Goal: Find specific page/section: Find specific page/section

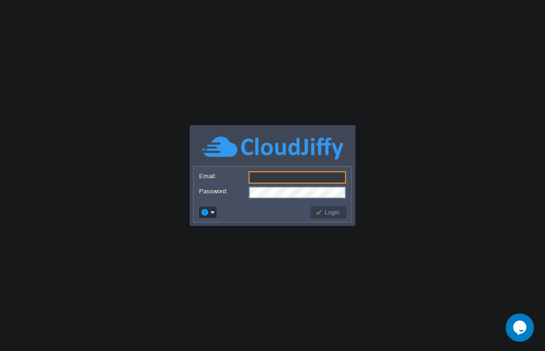
type input "[EMAIL_ADDRESS][DOMAIN_NAME]"
click at [433, 39] on body "Application Platform v.8.10.2 Email: tarekh.shaikh13@gmail.com Password: Login" at bounding box center [272, 175] width 545 height 351
click at [326, 214] on button "Login" at bounding box center [328, 212] width 27 height 8
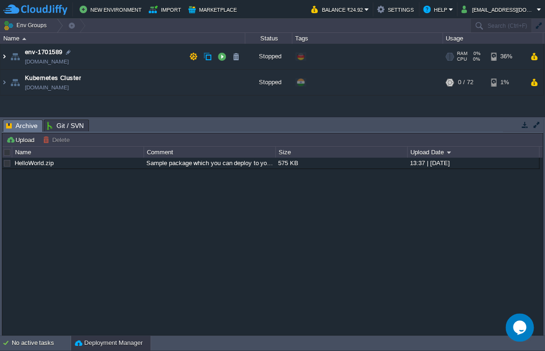
click at [1, 55] on img at bounding box center [4, 56] width 8 height 25
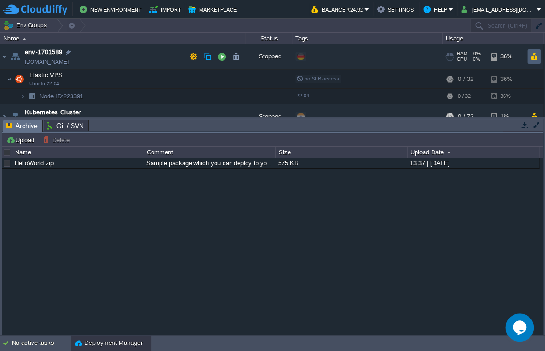
click at [533, 57] on button "button" at bounding box center [534, 56] width 8 height 8
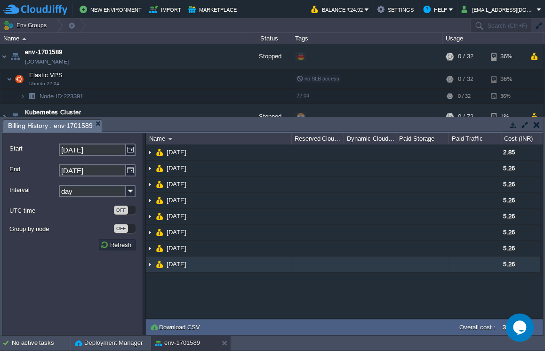
click at [153, 263] on img at bounding box center [150, 265] width 8 height 16
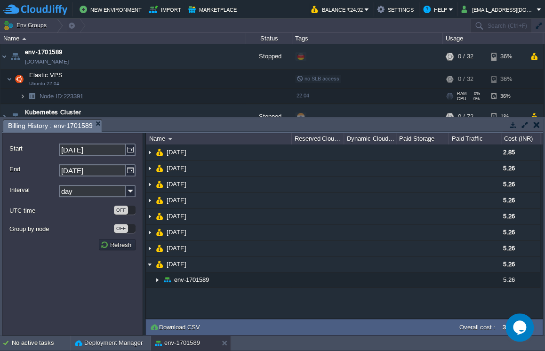
click at [23, 100] on img at bounding box center [23, 96] width 6 height 15
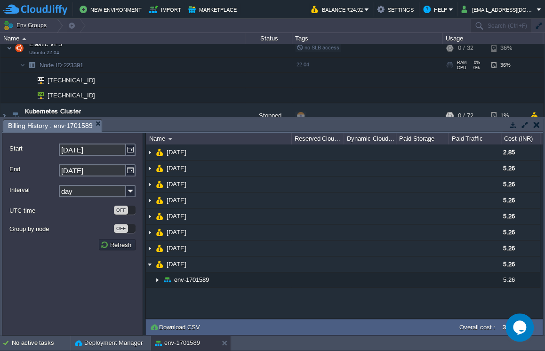
scroll to position [45, 0]
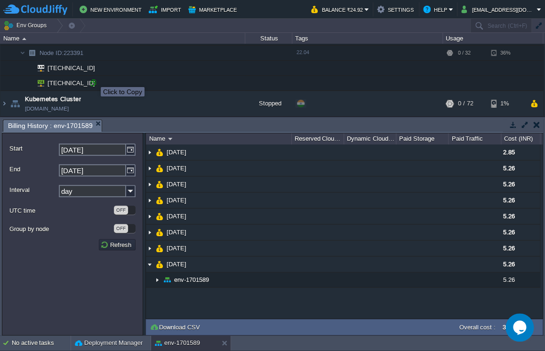
click at [94, 79] on div at bounding box center [93, 83] width 8 height 8
click at [56, 79] on span "[TECHNICAL_ID]" at bounding box center [72, 83] width 50 height 15
click at [42, 82] on img at bounding box center [37, 83] width 13 height 15
click at [2, 102] on img at bounding box center [4, 103] width 8 height 25
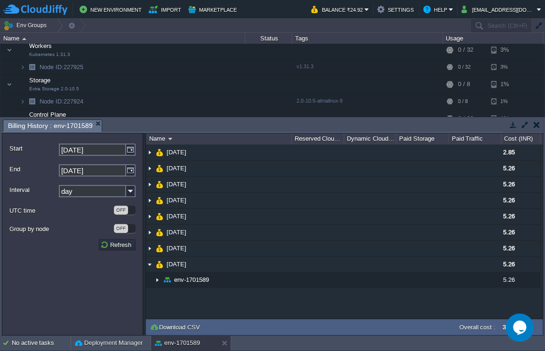
scroll to position [148, 0]
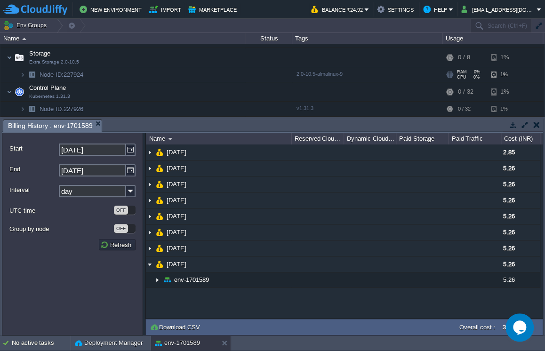
click at [24, 72] on img at bounding box center [23, 74] width 6 height 15
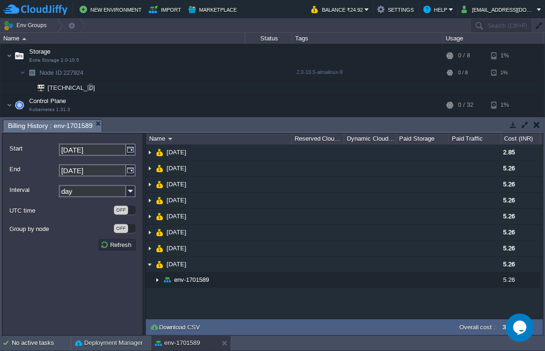
scroll to position [163, 0]
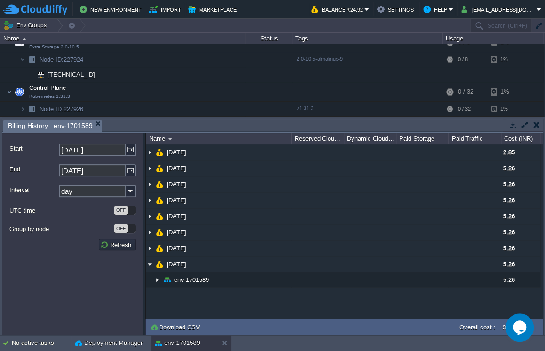
click at [537, 123] on button "button" at bounding box center [536, 124] width 7 height 8
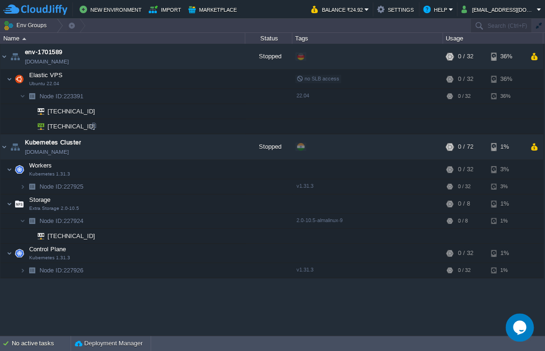
scroll to position [0, 0]
click at [41, 125] on img at bounding box center [37, 126] width 13 height 15
click at [38, 128] on img at bounding box center [37, 126] width 13 height 15
click at [136, 76] on td "Elastic VPS Ubuntu 22.04" at bounding box center [122, 79] width 245 height 19
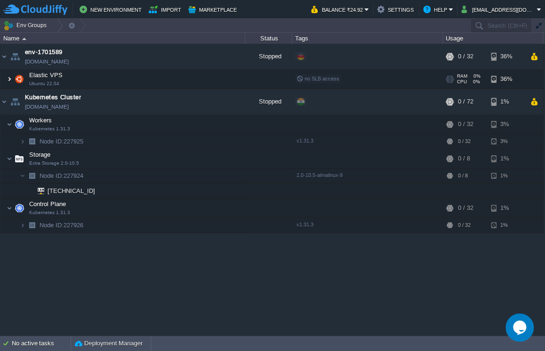
click at [7, 81] on img at bounding box center [10, 79] width 6 height 19
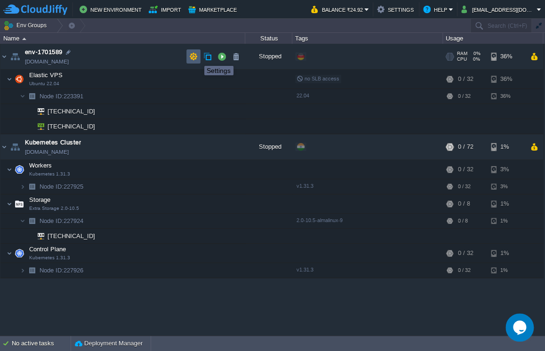
click at [197, 58] on button "button" at bounding box center [193, 56] width 8 height 8
click at [444, 8] on button "Help" at bounding box center [435, 9] width 25 height 11
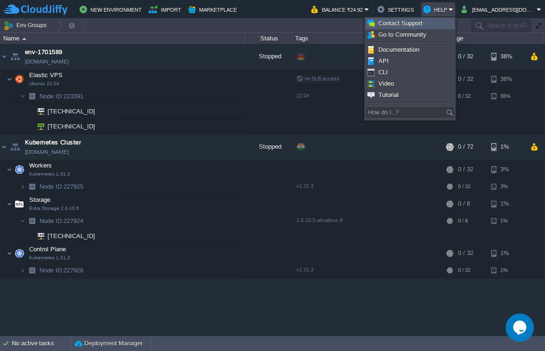
click at [415, 25] on span "Contact Support" at bounding box center [400, 23] width 44 height 7
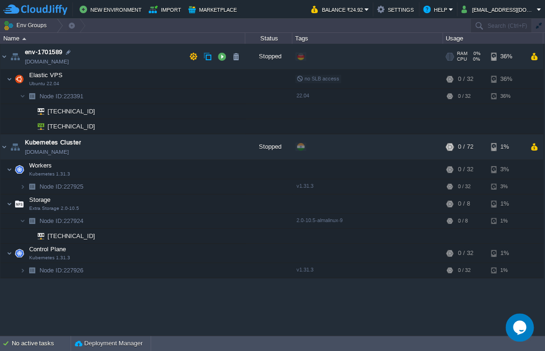
click at [108, 61] on td "env-1701589 env-1701589.fra1-de.cloudjiffy.net" at bounding box center [122, 57] width 245 height 26
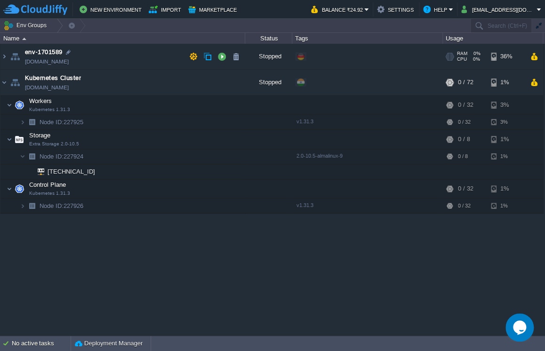
click at [107, 60] on td "env-1701589 env-1701589.fra1-de.cloudjiffy.net" at bounding box center [122, 57] width 245 height 26
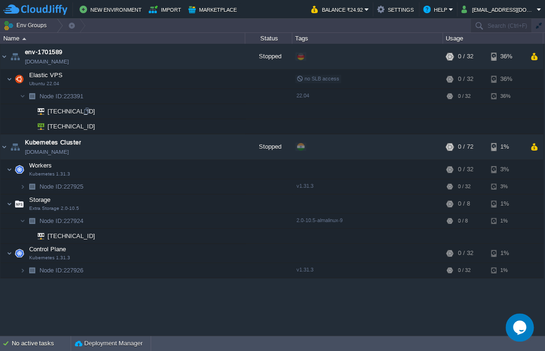
copy td "[DOMAIN_NAME]"
click at [57, 122] on span "[TECHNICAL_ID]" at bounding box center [72, 126] width 50 height 15
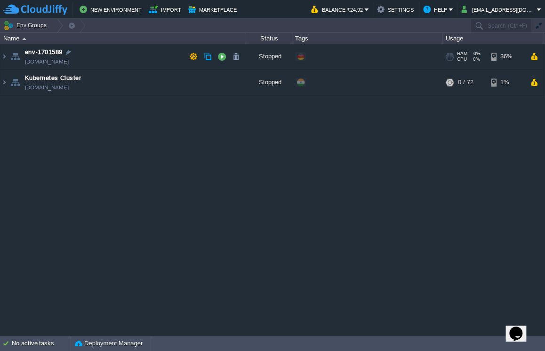
click at [1, 57] on img at bounding box center [4, 56] width 8 height 25
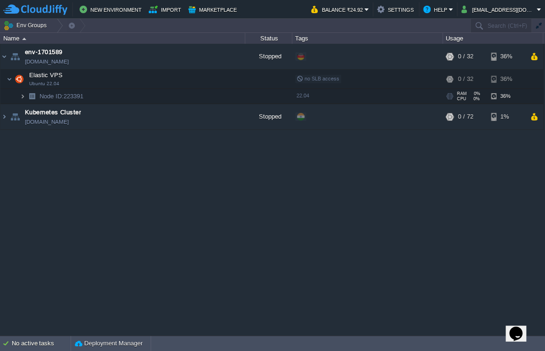
click at [21, 97] on img at bounding box center [23, 96] width 6 height 15
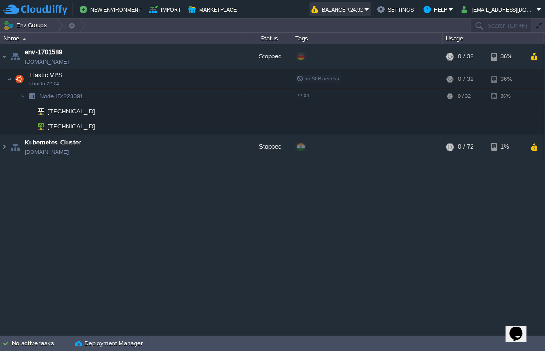
click at [355, 12] on button "Balance ₹24.92" at bounding box center [337, 9] width 53 height 11
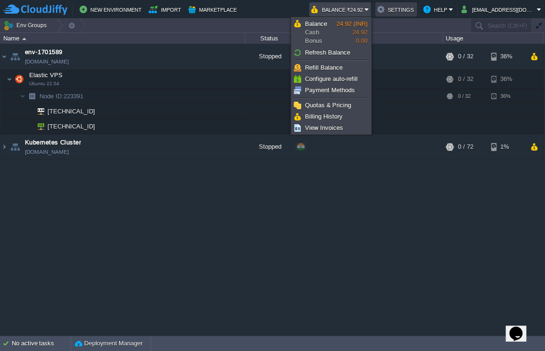
click at [401, 9] on button "Settings" at bounding box center [396, 9] width 38 height 11
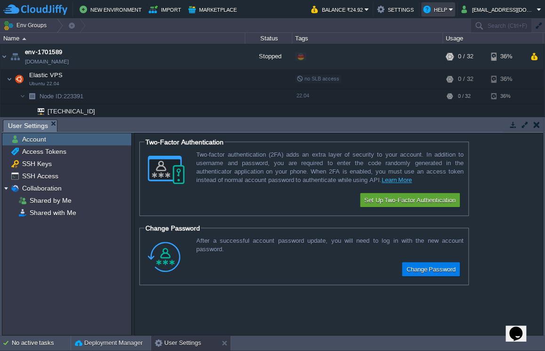
click at [446, 10] on button "Help" at bounding box center [435, 9] width 25 height 11
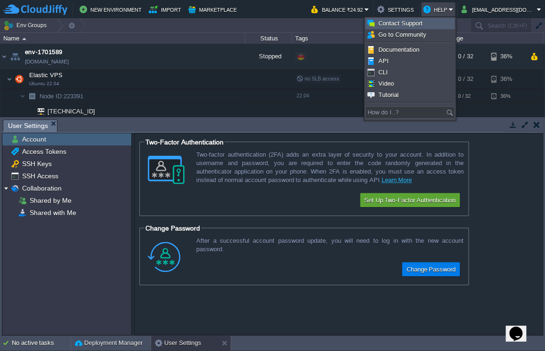
click at [425, 19] on link "Contact Support" at bounding box center [410, 23] width 88 height 10
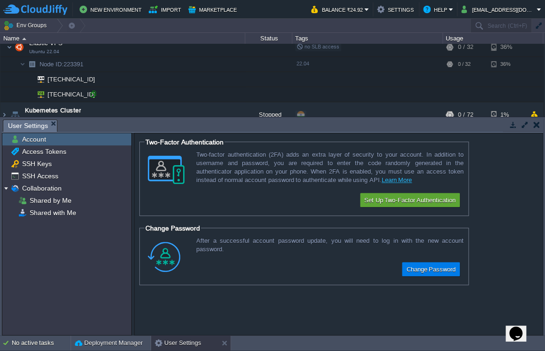
click at [93, 94] on div at bounding box center [93, 94] width 8 height 8
click at [40, 93] on img at bounding box center [37, 94] width 13 height 15
click at [254, 88] on td at bounding box center [268, 94] width 47 height 15
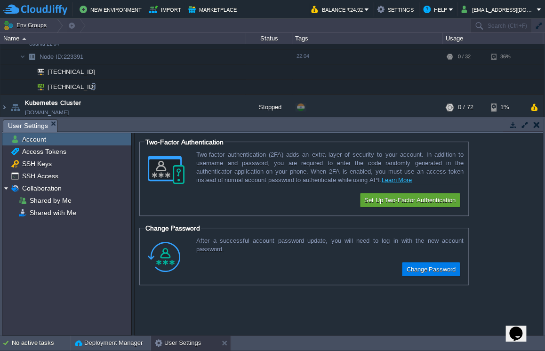
click at [40, 85] on img at bounding box center [37, 87] width 13 height 15
click at [153, 77] on td "[TECHNICAL_ID]" at bounding box center [122, 71] width 245 height 15
click at [39, 86] on img at bounding box center [37, 87] width 13 height 15
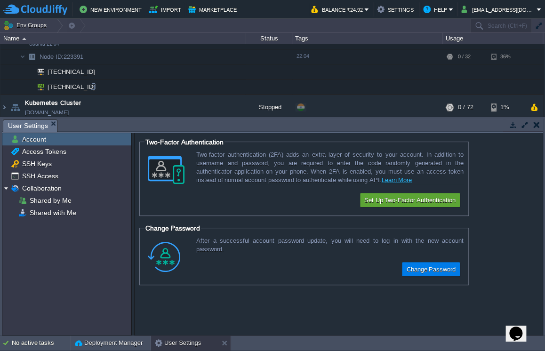
click at [39, 86] on img at bounding box center [37, 87] width 13 height 15
click at [115, 87] on td "[TECHNICAL_ID]" at bounding box center [122, 87] width 245 height 15
